Goal: Task Accomplishment & Management: Use online tool/utility

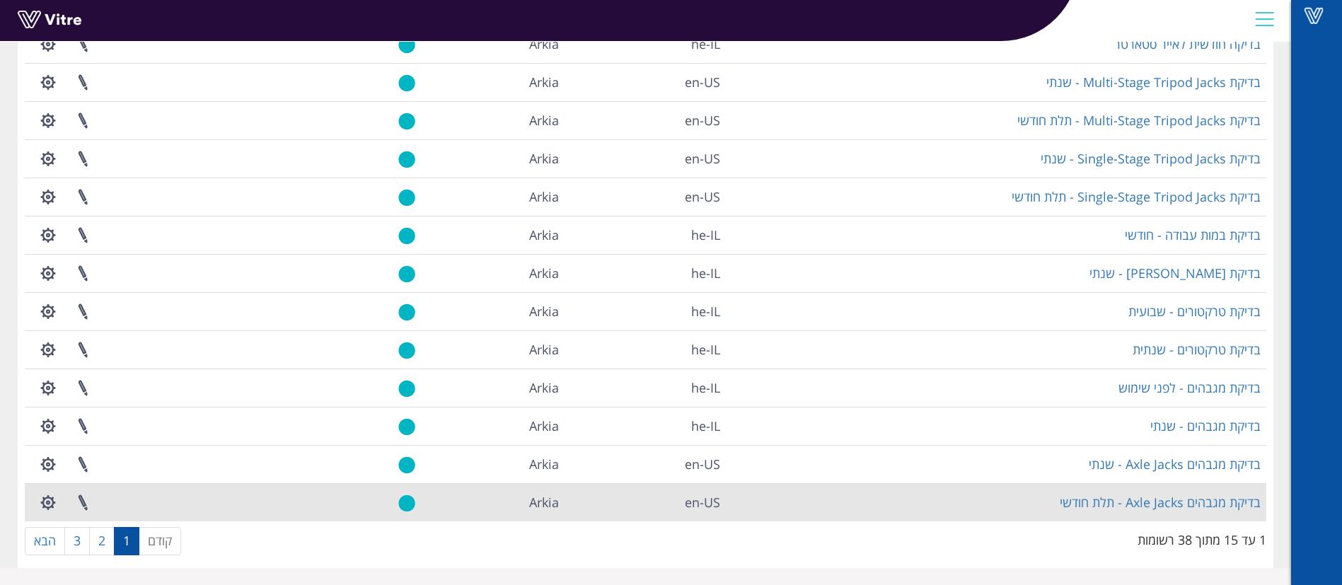
scroll to position [230, 0]
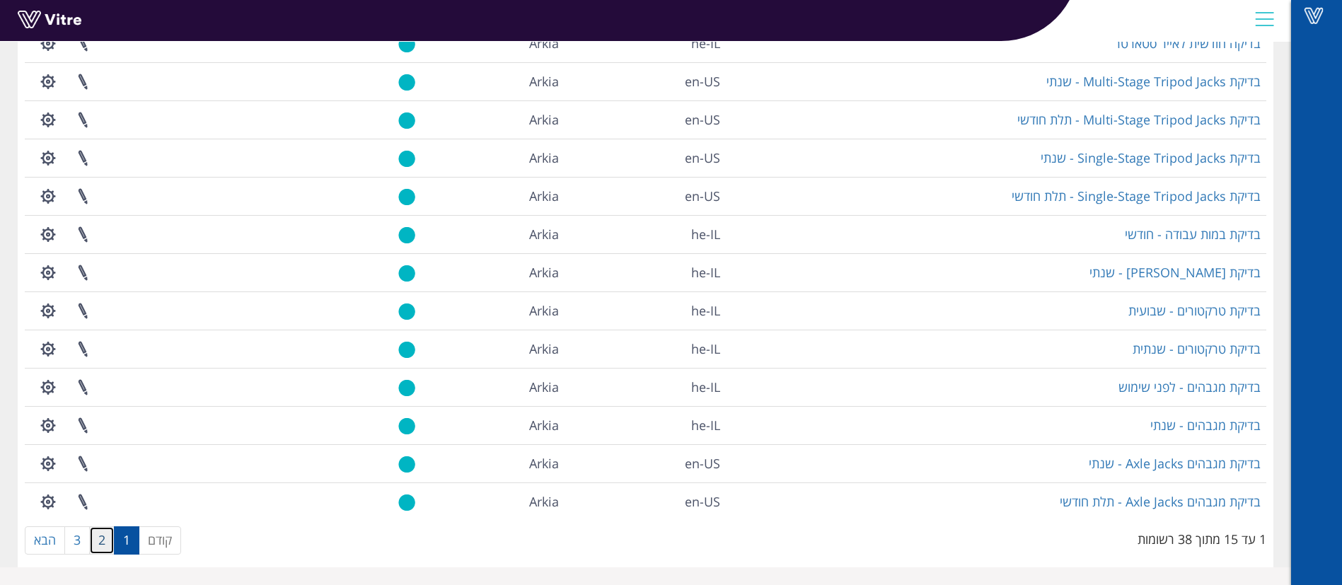
click at [110, 536] on link "2" at bounding box center [101, 540] width 25 height 28
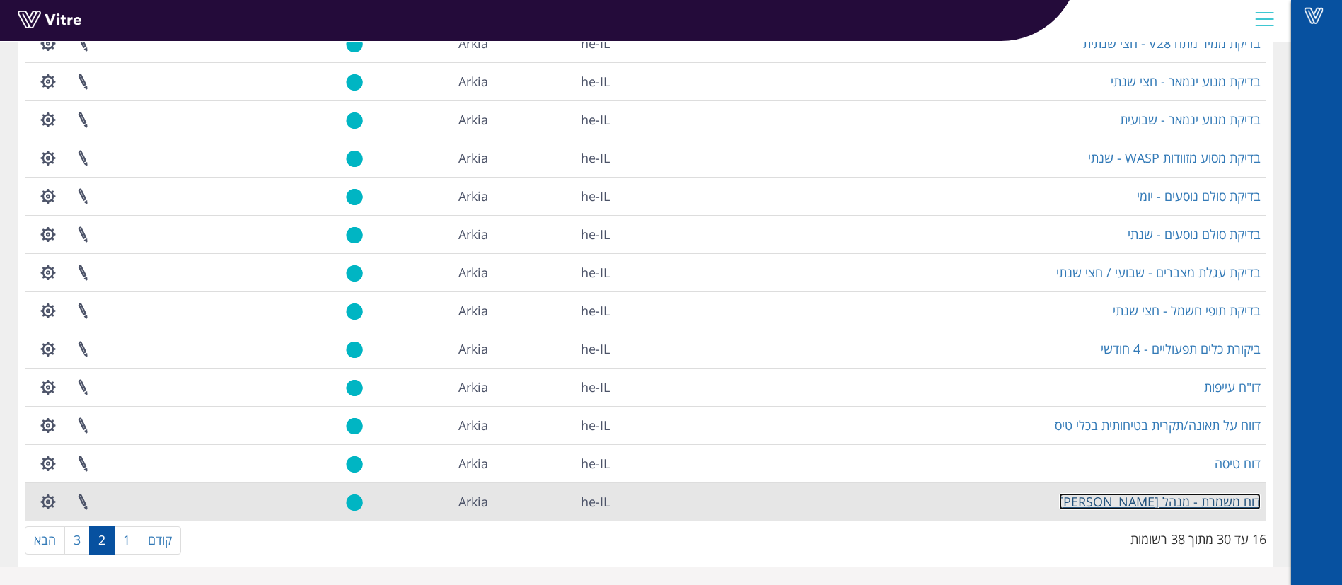
click at [1153, 495] on link "דוח משמרת - מנהל [PERSON_NAME]" at bounding box center [1160, 501] width 202 height 17
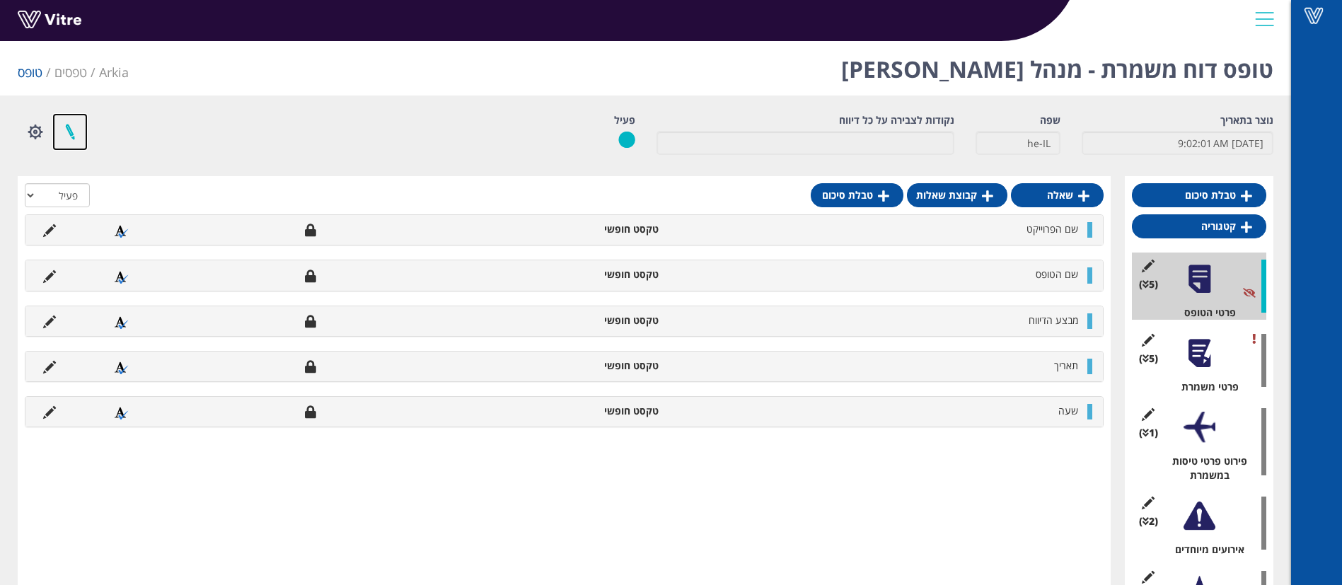
click at [82, 129] on link at bounding box center [69, 131] width 35 height 37
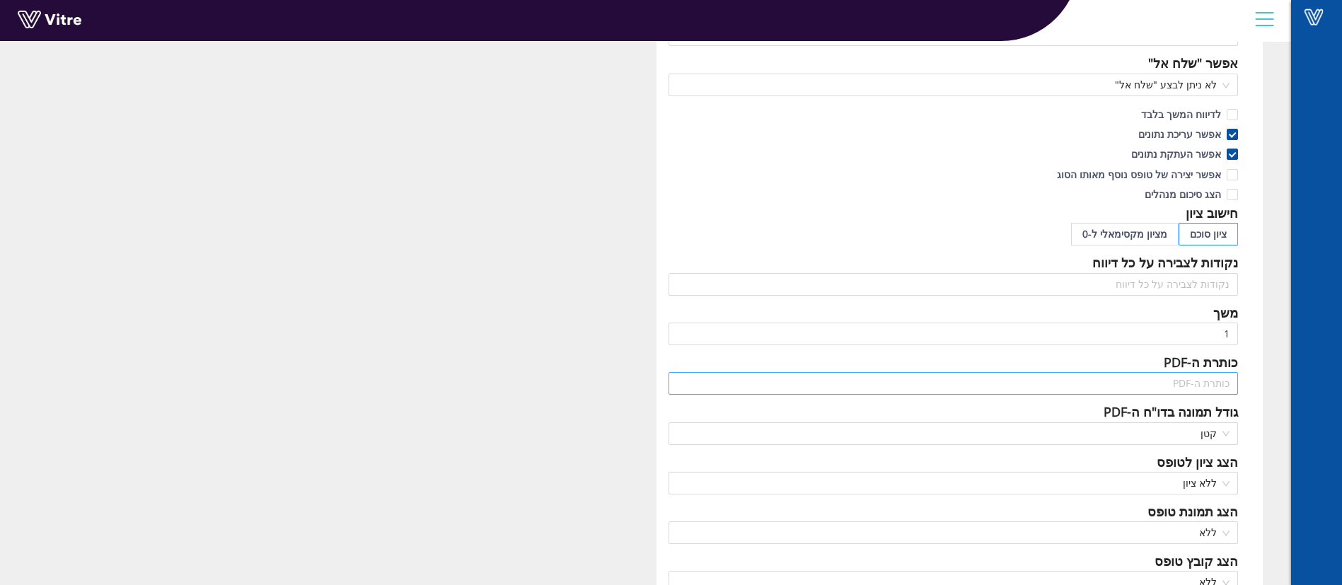
scroll to position [424, 0]
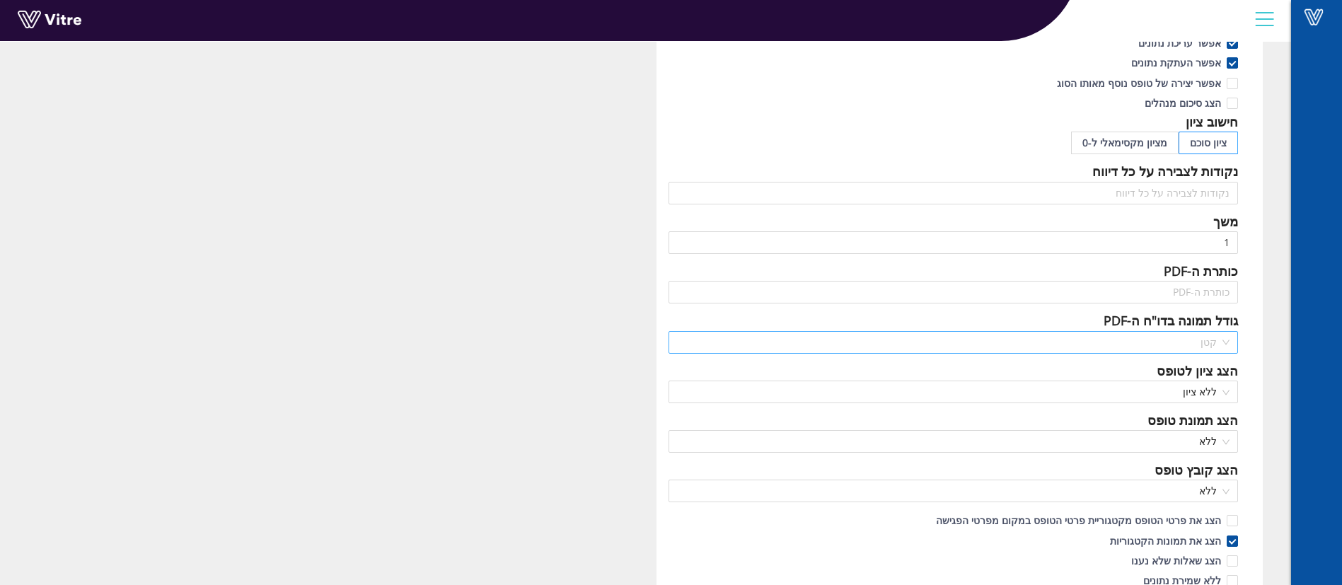
click at [1230, 344] on div "קטן" at bounding box center [953, 342] width 570 height 23
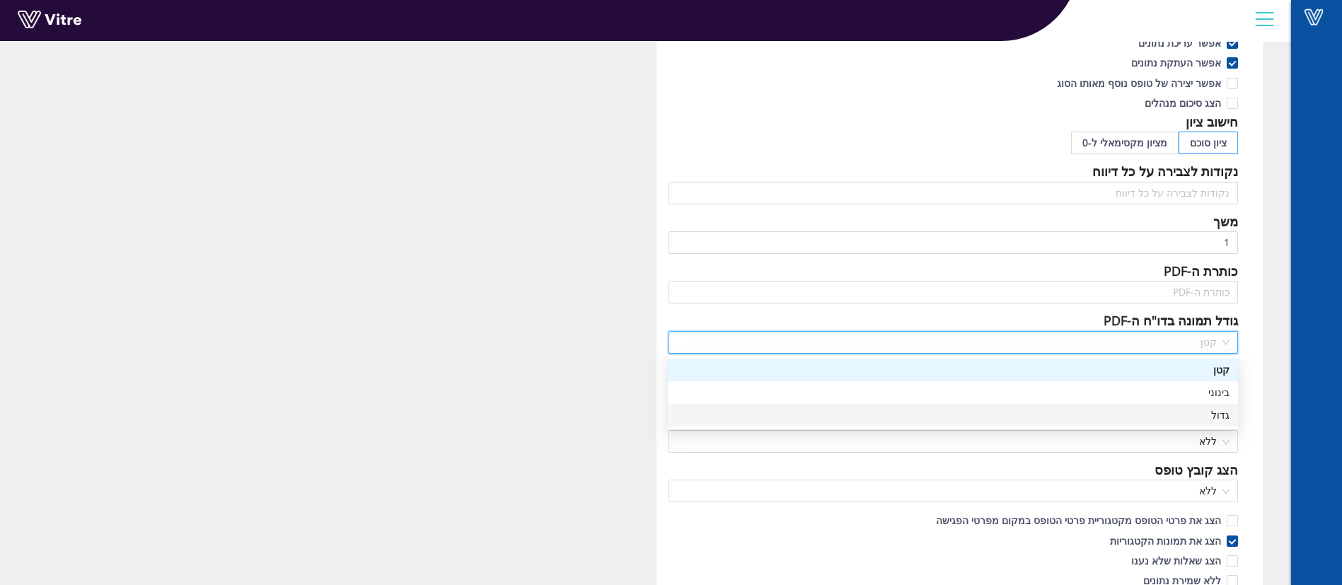
drag, startPoint x: 1213, startPoint y: 408, endPoint x: 1198, endPoint y: 410, distance: 15.0
click at [1212, 409] on div "גדול" at bounding box center [952, 415] width 553 height 16
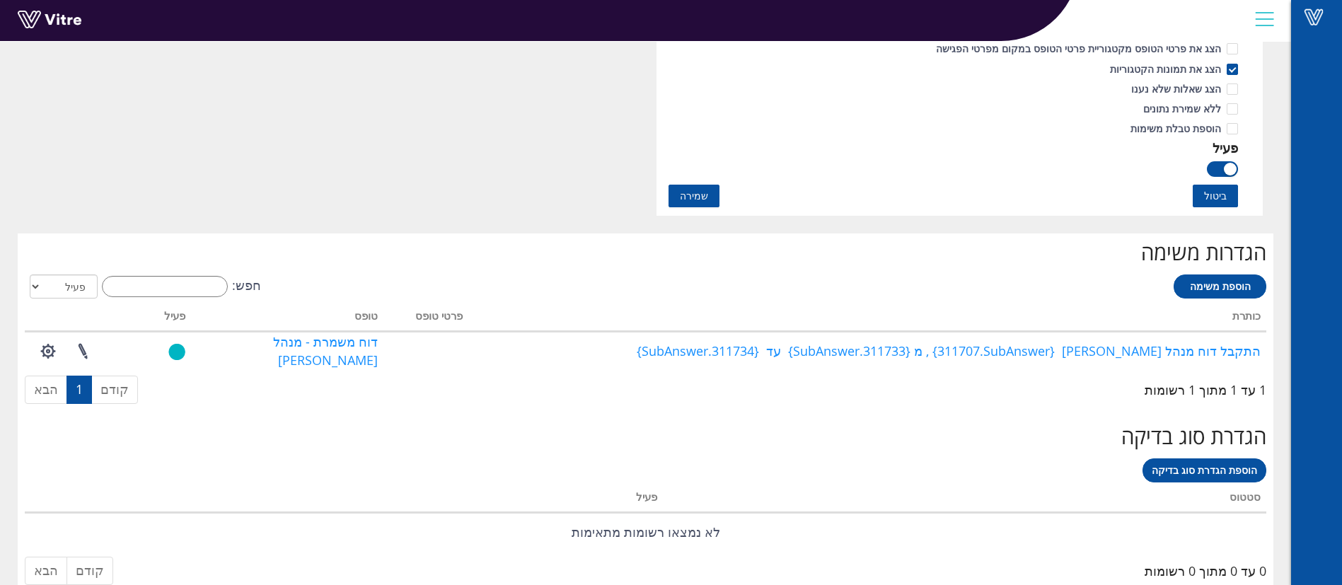
scroll to position [879, 0]
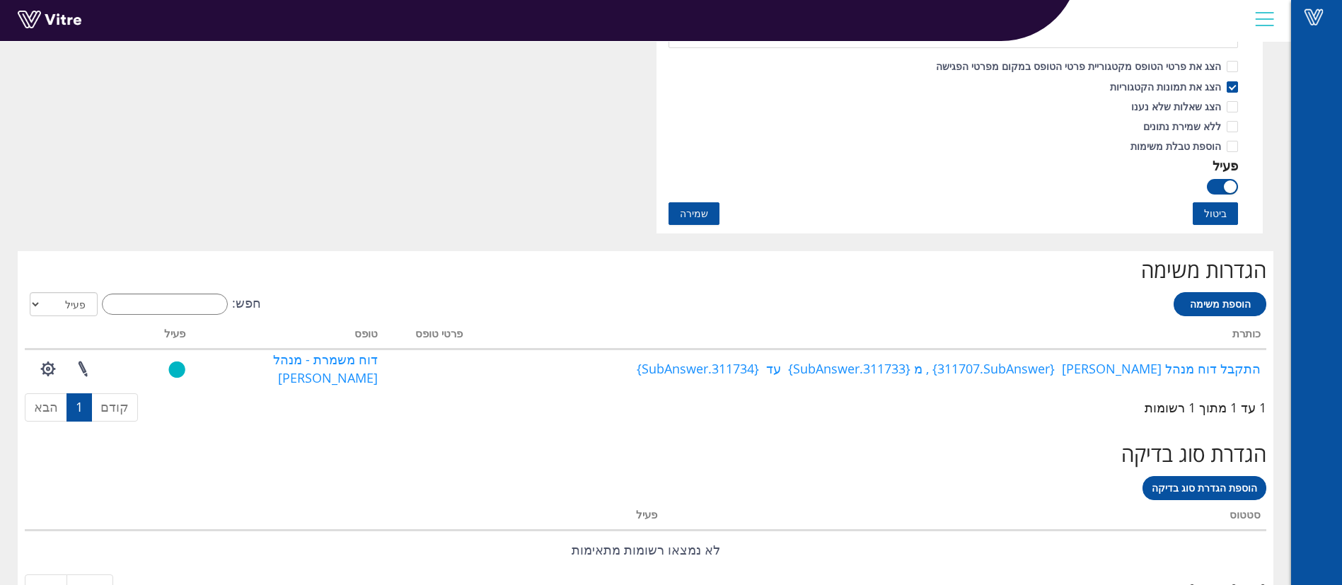
click at [697, 220] on span "שמירה" at bounding box center [694, 214] width 28 height 16
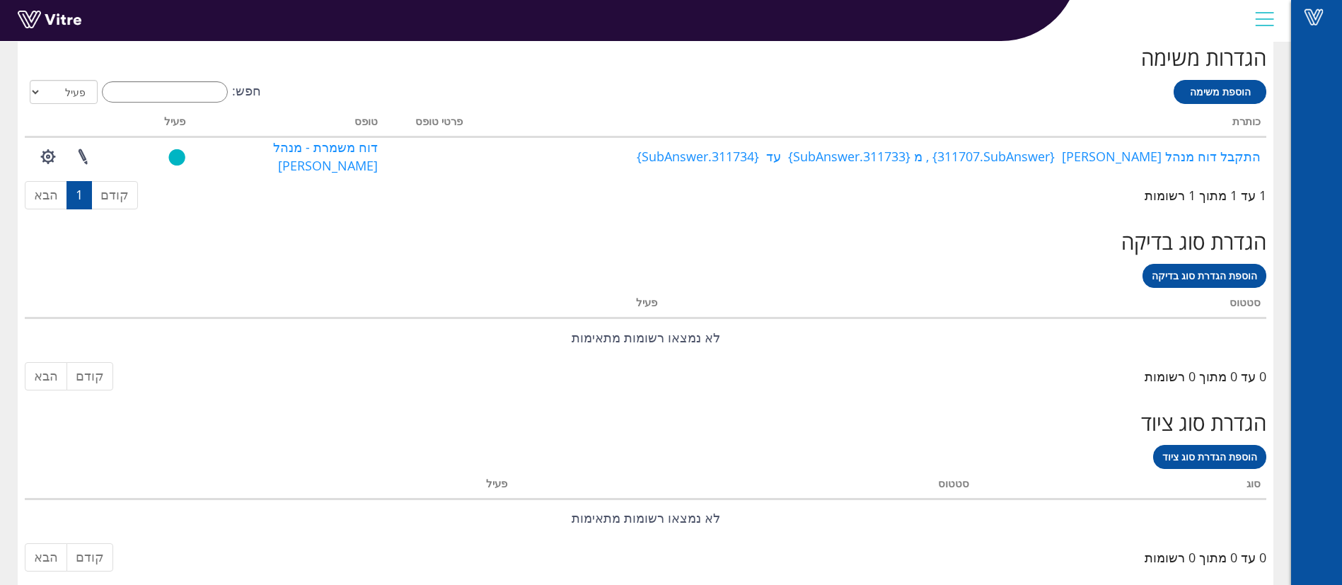
scroll to position [0, 0]
